Goal: Task Accomplishment & Management: Manage account settings

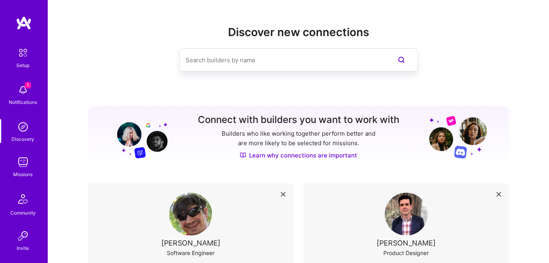
click at [16, 161] on img at bounding box center [23, 163] width 16 height 16
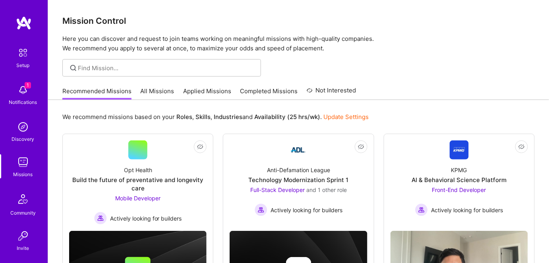
click at [159, 92] on link "All Missions" at bounding box center [158, 93] width 34 height 13
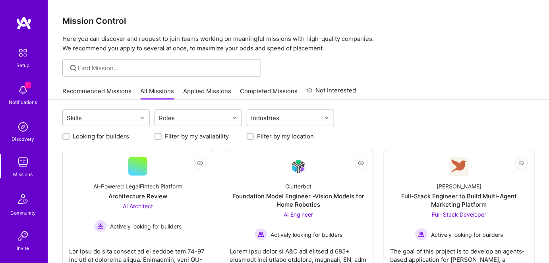
click at [195, 91] on link "Applied Missions" at bounding box center [207, 93] width 48 height 13
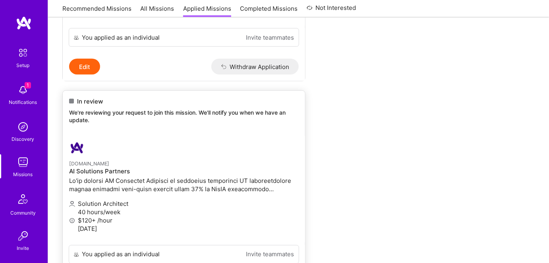
scroll to position [170, 0]
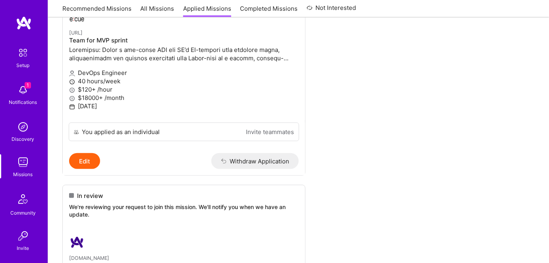
click at [22, 93] on img at bounding box center [23, 90] width 16 height 16
click at [17, 93] on img at bounding box center [23, 90] width 16 height 16
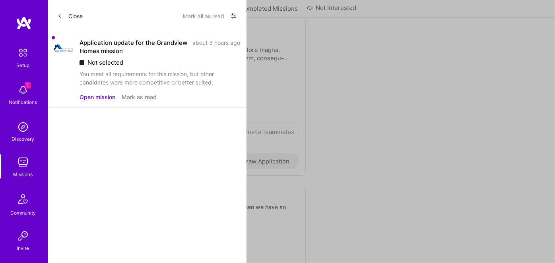
click at [101, 95] on button "Open mission" at bounding box center [97, 97] width 36 height 8
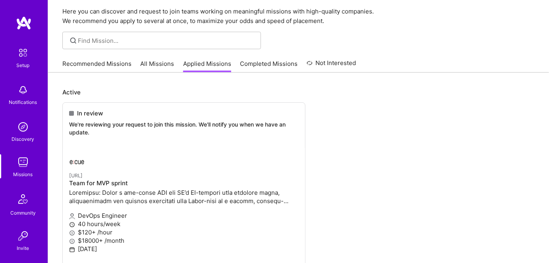
scroll to position [0, 0]
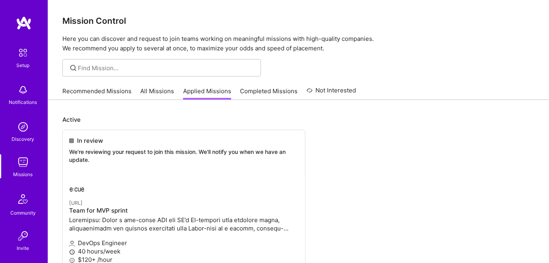
click at [156, 90] on link "All Missions" at bounding box center [158, 93] width 34 height 13
